Goal: Transaction & Acquisition: Subscribe to service/newsletter

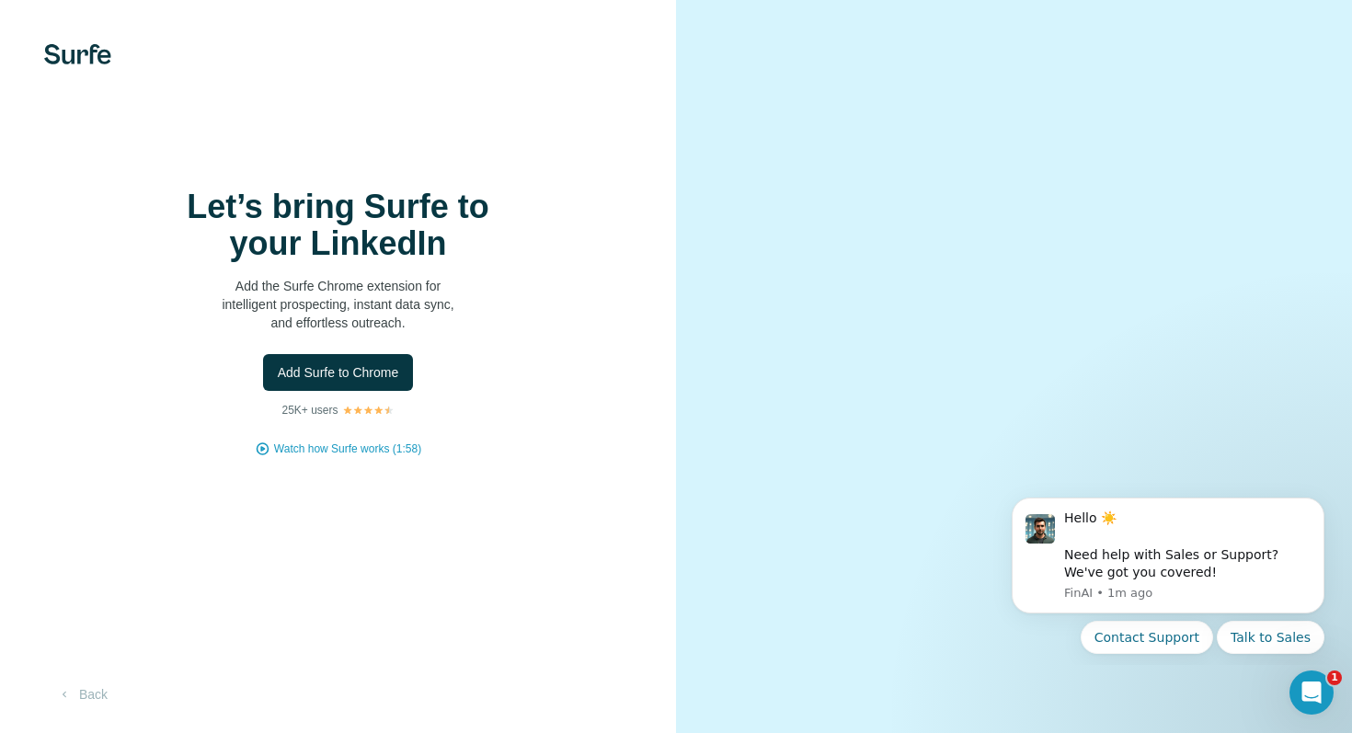
click at [612, 231] on div "Let’s bring Surfe to your LinkedIn Add the Surfe Chrome extension for intellige…" at bounding box center [338, 323] width 603 height 269
click at [334, 381] on button "Add Surfe to Chrome" at bounding box center [338, 372] width 151 height 37
